Goal: Contribute content: Add original content to the website for others to see

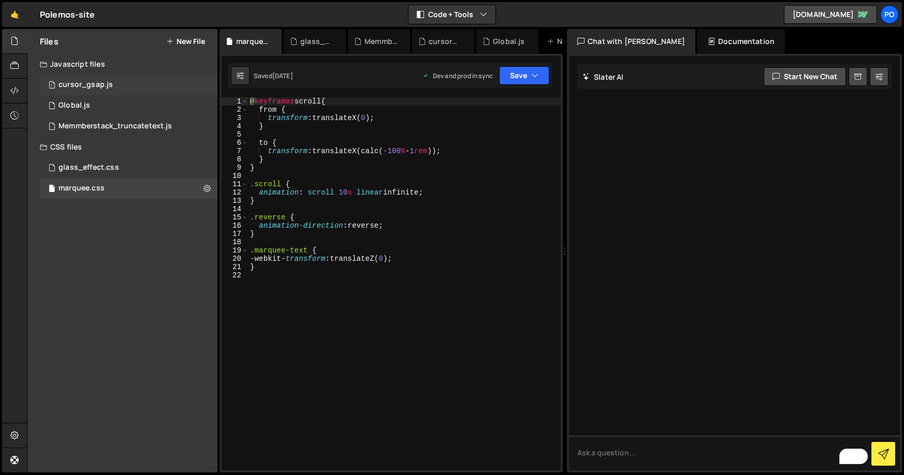
click at [84, 87] on div "cursor_gsap.js" at bounding box center [85, 84] width 54 height 9
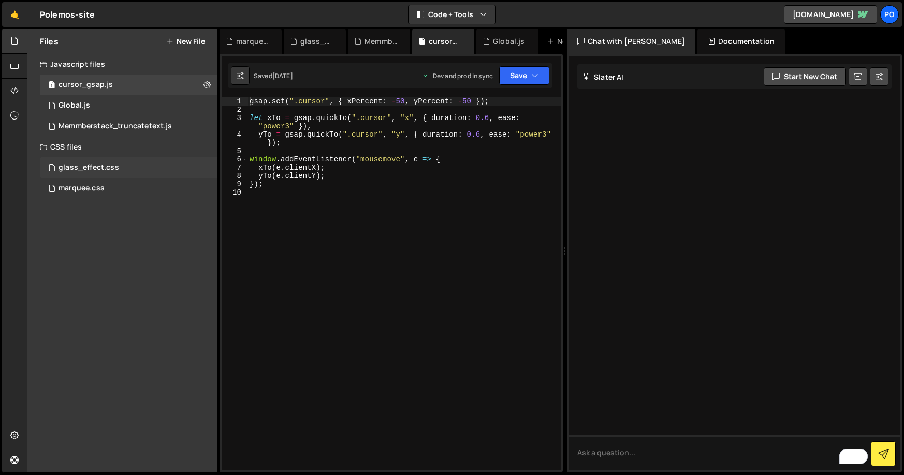
click at [87, 168] on div "glass_effect.css" at bounding box center [88, 167] width 61 height 9
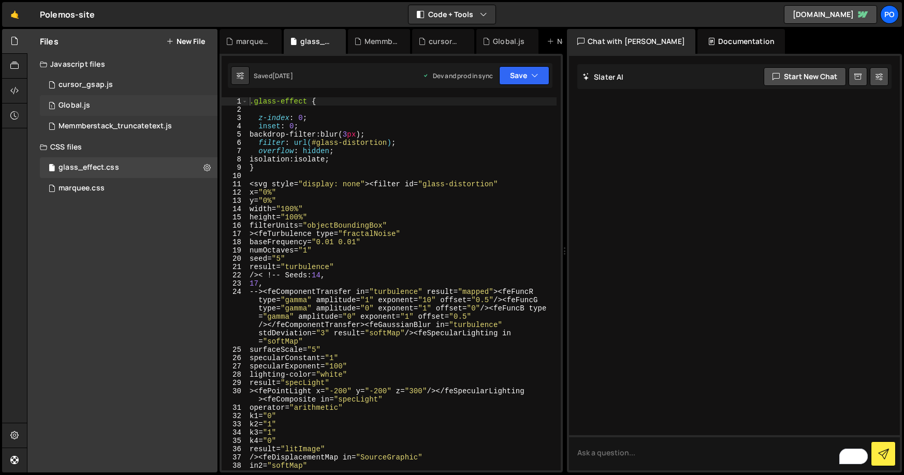
click at [77, 109] on div "Global.js" at bounding box center [74, 105] width 32 height 9
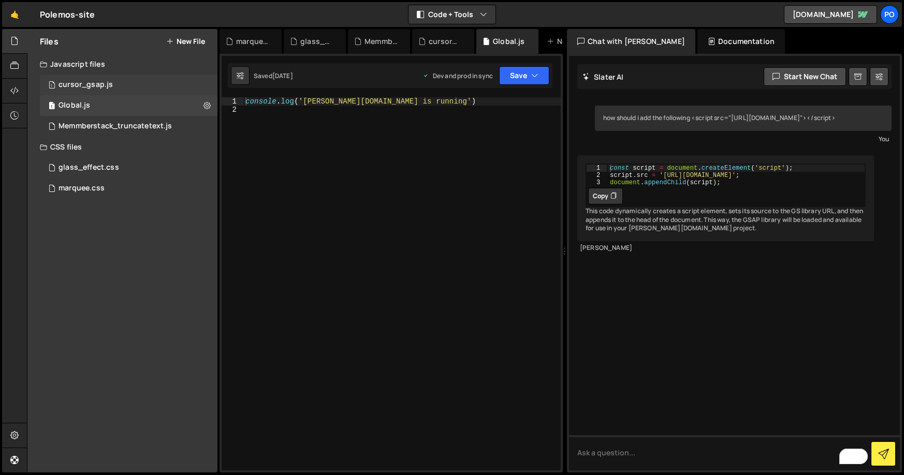
click at [71, 91] on div "1 cursor_gsap.js 0" at bounding box center [129, 85] width 178 height 21
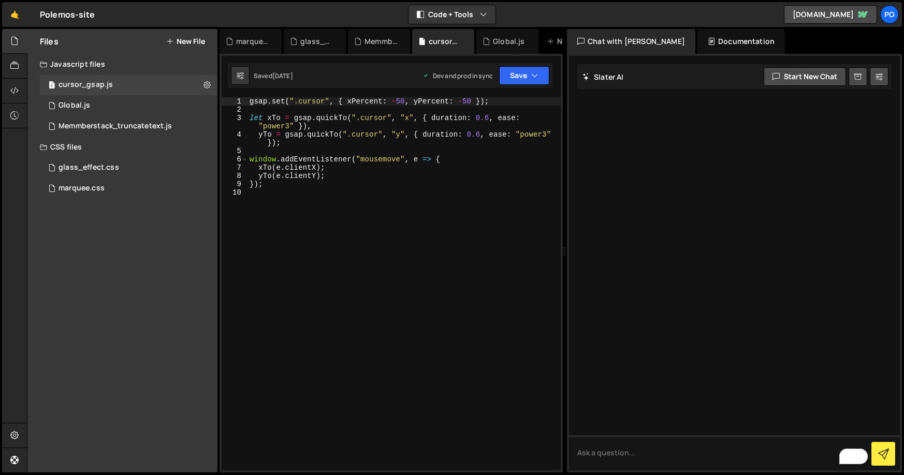
click at [200, 43] on button "New File" at bounding box center [185, 41] width 39 height 8
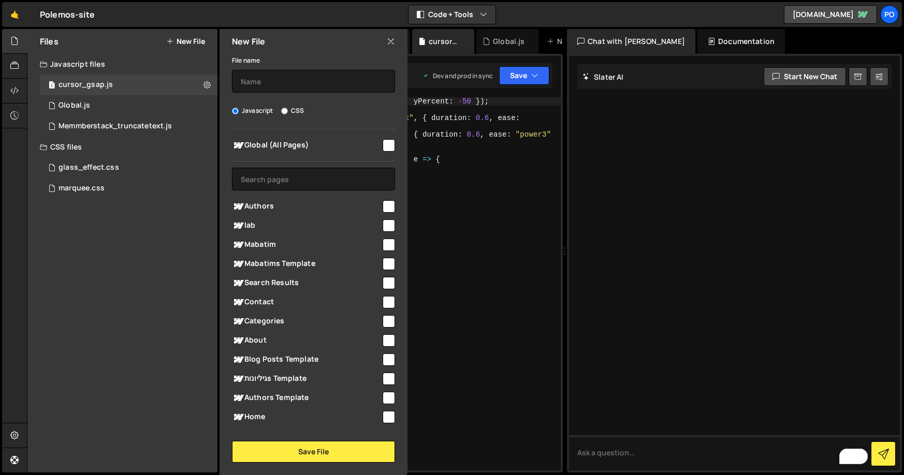
click at [302, 112] on label "CSS" at bounding box center [292, 111] width 23 height 10
click at [288, 112] on input "CSS" at bounding box center [284, 111] width 7 height 7
radio input "true"
click at [383, 146] on input "checkbox" at bounding box center [389, 145] width 12 height 12
checkbox input "true"
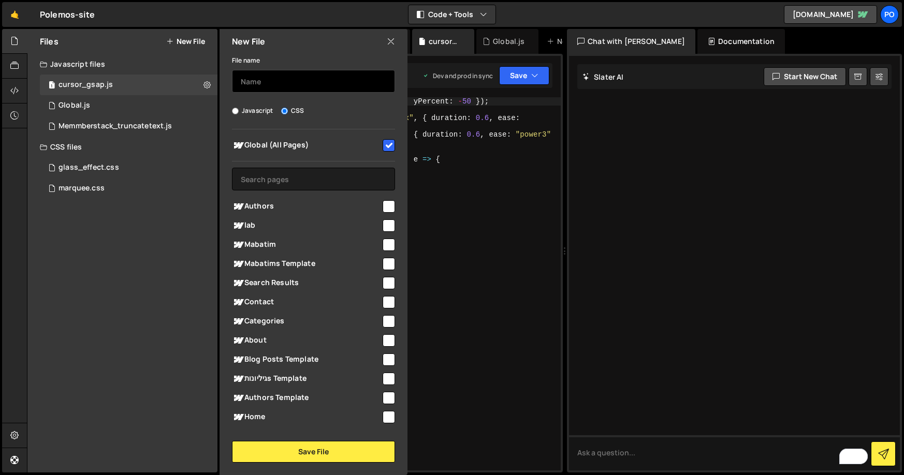
click at [270, 91] on input "text" at bounding box center [313, 81] width 163 height 23
type input "cursor"
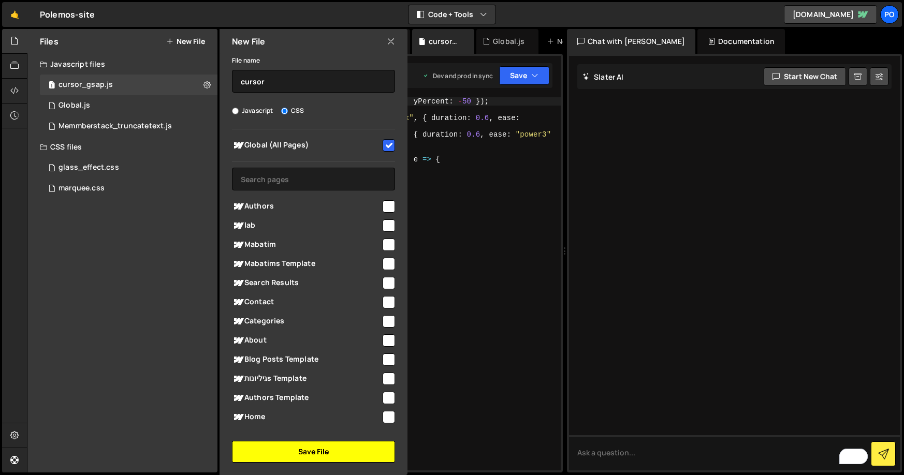
click at [276, 450] on button "Save File" at bounding box center [313, 452] width 163 height 22
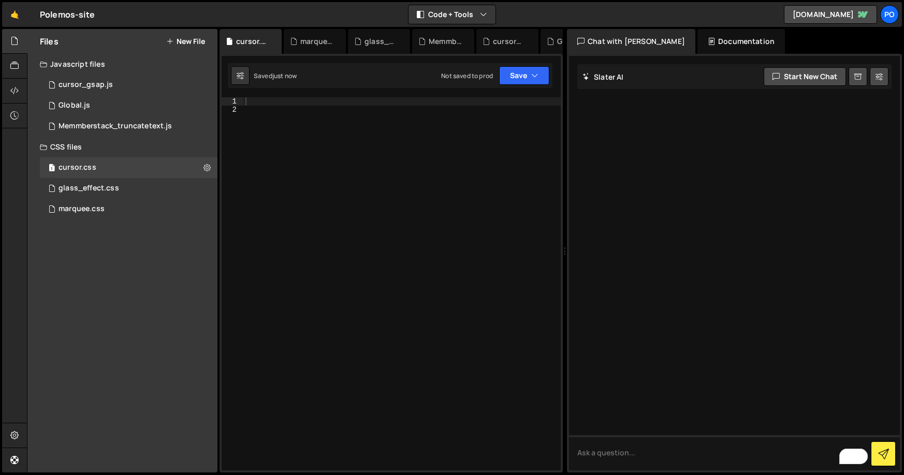
click at [263, 98] on div at bounding box center [401, 292] width 317 height 390
click at [283, 102] on div "body :has ( a )" at bounding box center [401, 292] width 317 height 390
click at [293, 102] on div "body :has ( a )" at bounding box center [401, 292] width 317 height 390
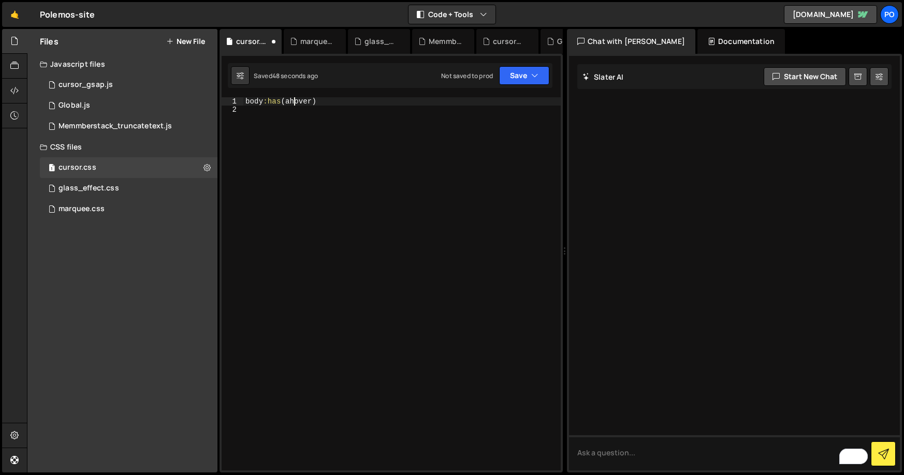
click at [294, 101] on div "body :has ( ahover )" at bounding box center [401, 292] width 317 height 390
type textarea "body:has(a:hover) .cursor,"
paste textarea "body:has(a:hover) .cursor"
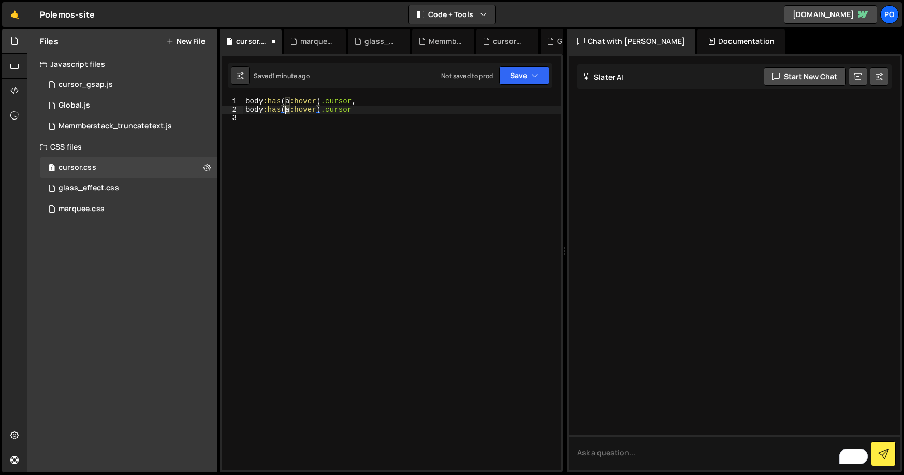
click at [286, 111] on div "body :has ( a :hover ) .cursor , body :has ( a :hover ) .cursor" at bounding box center [401, 292] width 317 height 390
click at [385, 110] on div "body :has ( a :hover ) .cursor , body :has ( button :hover ) .cursor" at bounding box center [401, 292] width 317 height 390
type textarea "body:has(button:hover) .cursor {}"
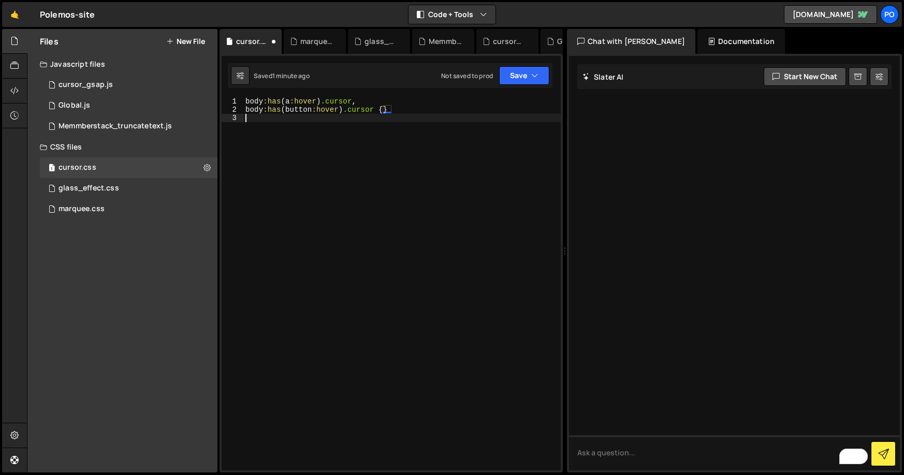
scroll to position [0, 0]
click at [388, 110] on div "body :has ( a :hover ) .cursor , body :has ( button :hover ) .cursor { }" at bounding box center [401, 292] width 317 height 390
type textarea "body:has(button:hover) .cursor {}"
click at [251, 124] on div "body :has ( a :hover ) .cursor , body :has ( button :hover ) .cursor { }" at bounding box center [401, 292] width 317 height 390
click at [248, 125] on div "body :has ( a :hover ) .cursor , body :has ( button :hover ) .cursor { }" at bounding box center [401, 292] width 317 height 390
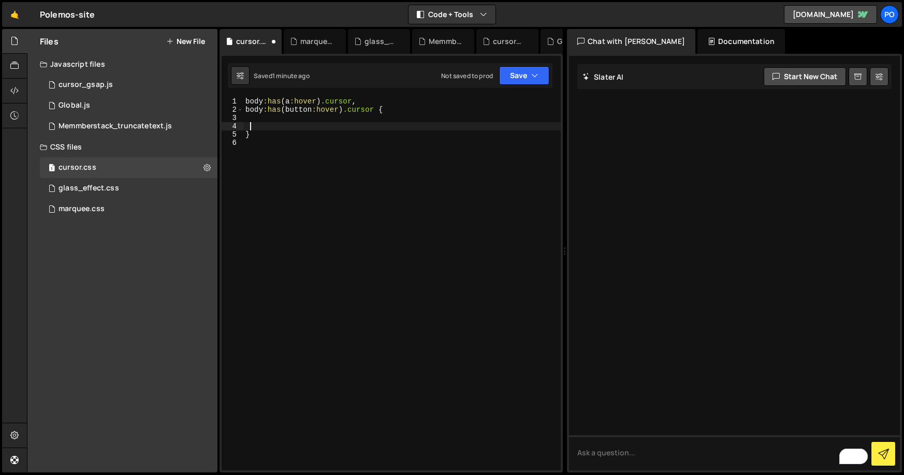
click at [246, 125] on div "body :has ( a :hover ) .cursor , body :has ( button :hover ) .cursor { }" at bounding box center [401, 292] width 317 height 390
click at [248, 117] on div "body :has ( a :hover ) .cursor , body :has ( button :hover ) .cursor { }" at bounding box center [401, 292] width 317 height 390
type textarea "height: 4rem;"
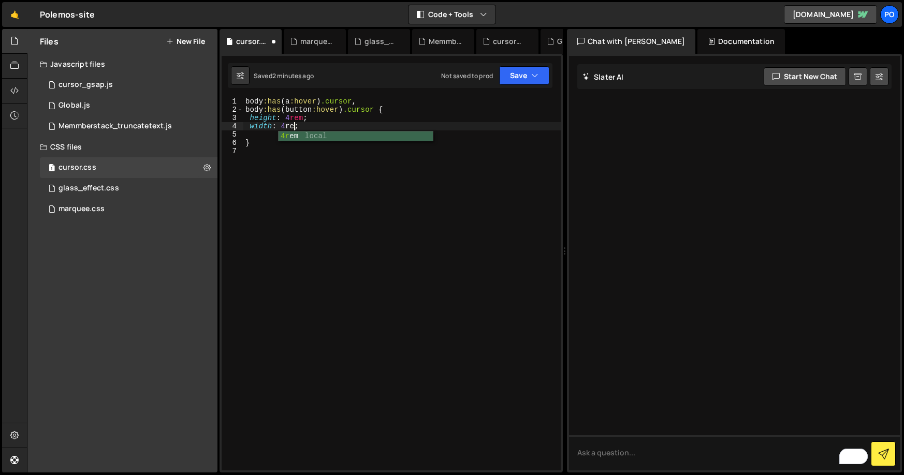
type textarea "width: 4rem;"
click at [254, 133] on div "body :has ( a :hover ) .cursor , body :has ( button :hover ) .cursor { height :…" at bounding box center [401, 292] width 317 height 390
click at [247, 134] on div "body :has ( a :hover ) .cursor , body :has ( button :hover ) .cursor { height :…" at bounding box center [401, 292] width 317 height 390
click at [528, 74] on button "Save" at bounding box center [524, 75] width 50 height 19
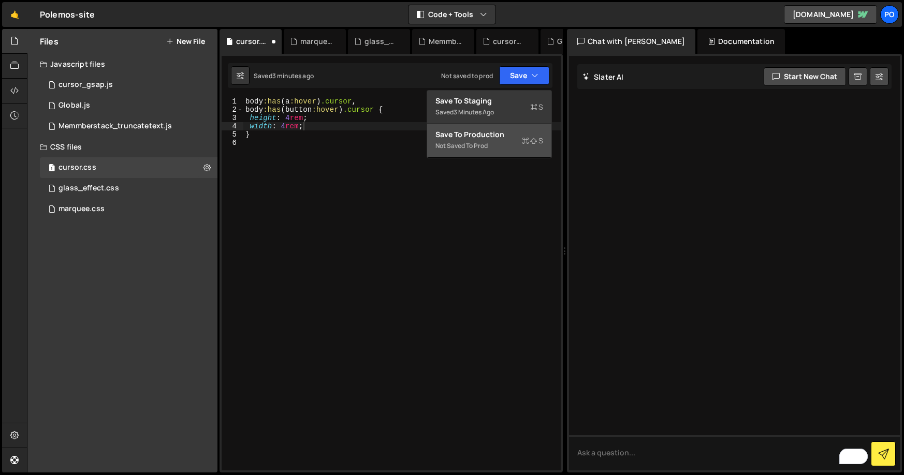
click at [496, 136] on div "Save to Production S" at bounding box center [489, 134] width 108 height 10
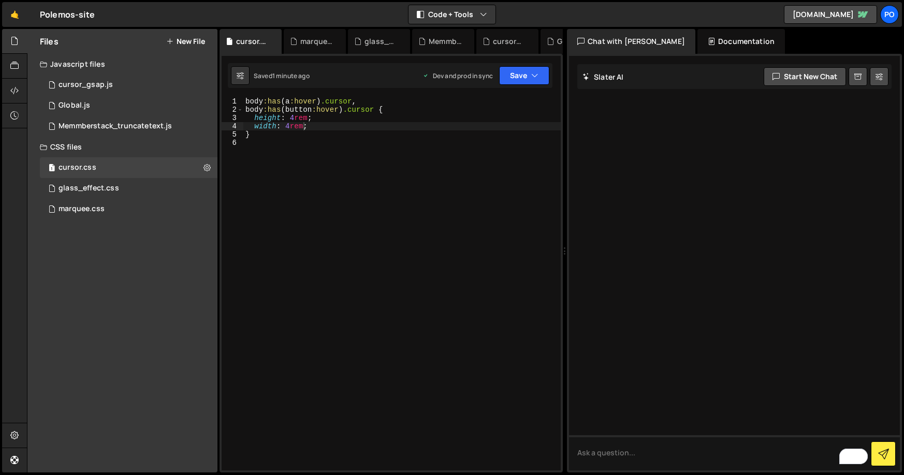
type textarea "width: 4rem;"
click at [312, 127] on div "body :has ( a :hover ) .cursor , body :has ( button :hover ) .cursor { height :…" at bounding box center [401, 292] width 317 height 390
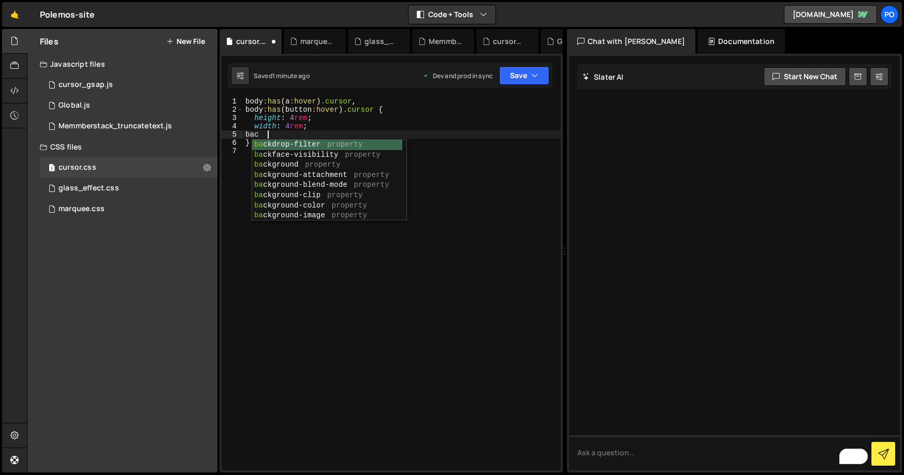
scroll to position [0, 1]
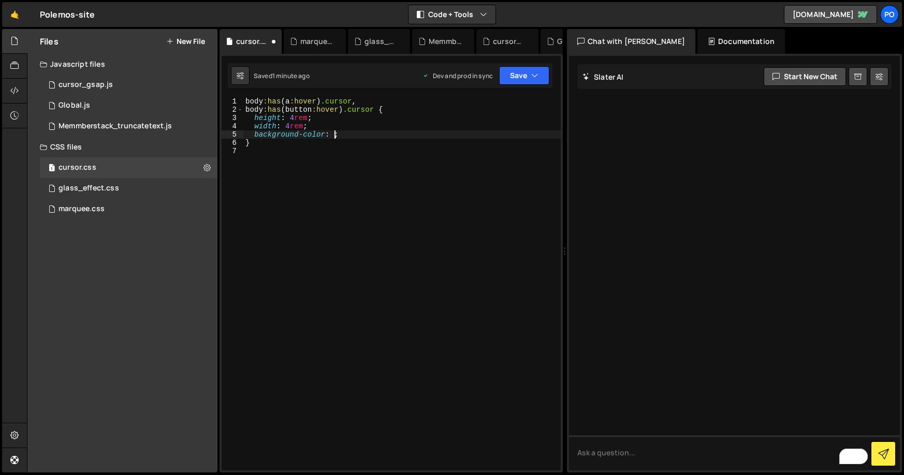
paste textarea "rgba(255, 255, 255, 0)"
type textarea "background-color: rgba(255, 255, 255, 0);"
click at [322, 191] on div "body :has ( a :hover ) .cursor , body :has ( button :hover ) .cursor { height :…" at bounding box center [401, 292] width 317 height 390
click at [428, 136] on div "body :has ( a :hover ) .cursor , body :has ( button :hover ) .cursor { height :…" at bounding box center [401, 292] width 317 height 390
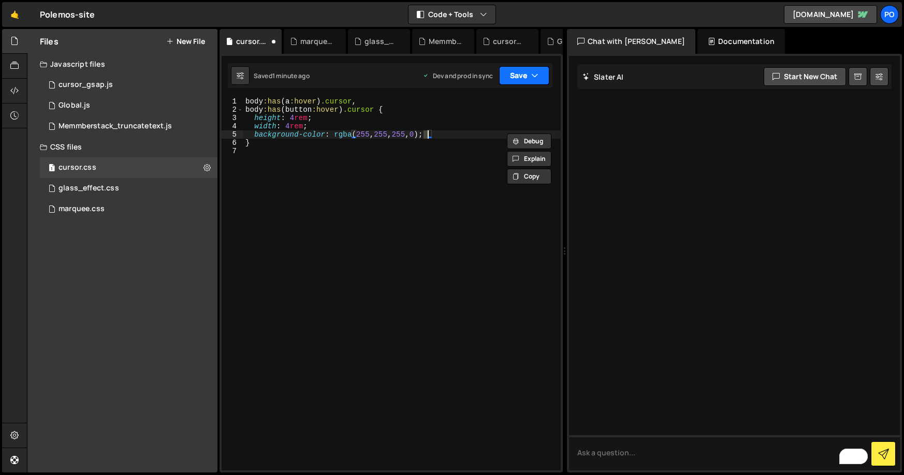
type textarea "background-color: rgba(255, 255, 255, 0);"
click at [517, 78] on button "Save" at bounding box center [524, 75] width 50 height 19
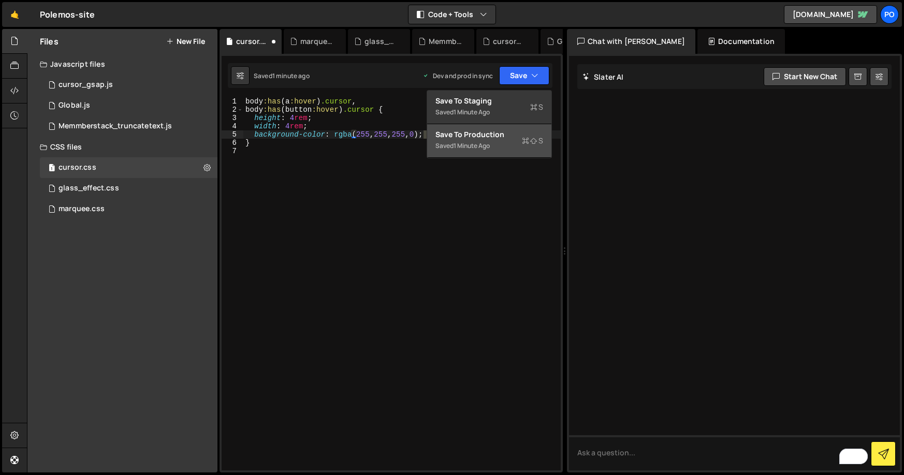
click at [482, 145] on div "1 minute ago" at bounding box center [471, 145] width 36 height 9
